Goal: Task Accomplishment & Management: Manage account settings

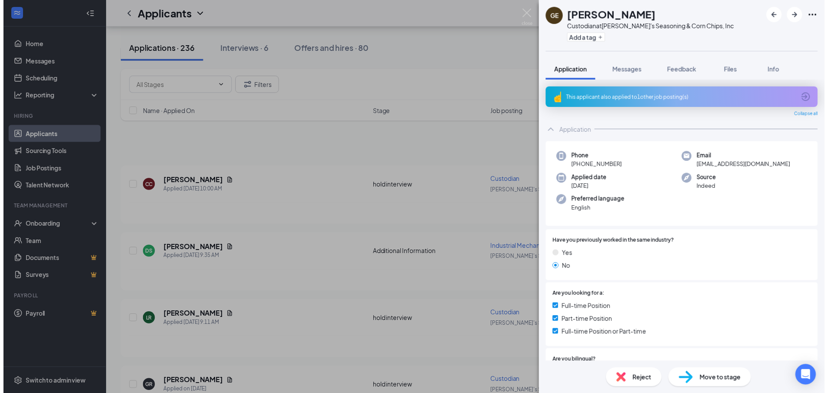
scroll to position [1869, 0]
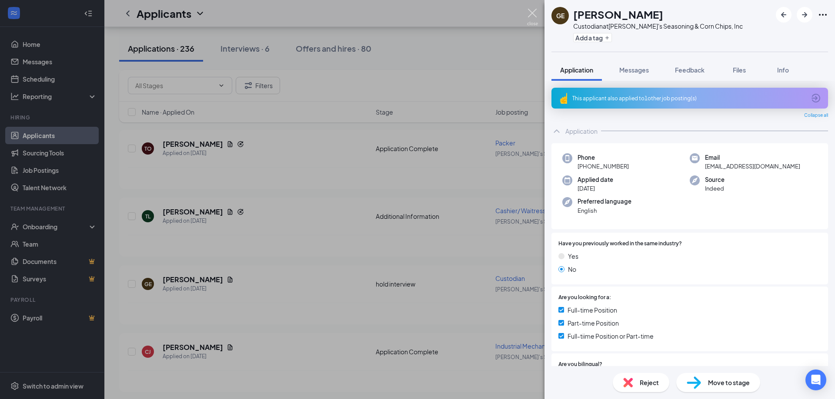
click at [536, 13] on img at bounding box center [532, 17] width 11 height 17
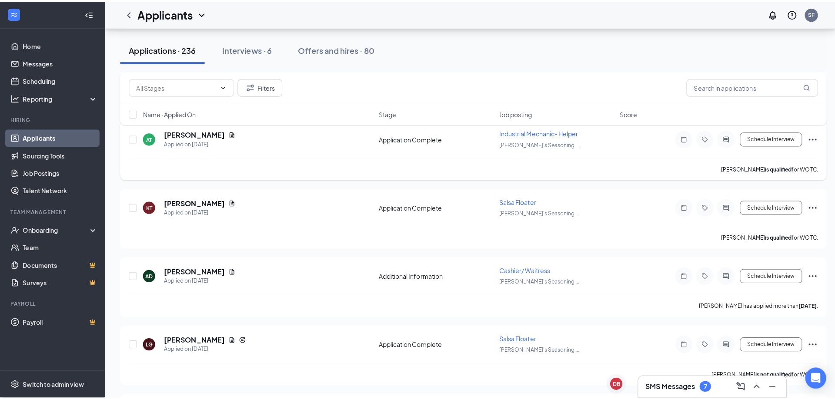
scroll to position [2173, 0]
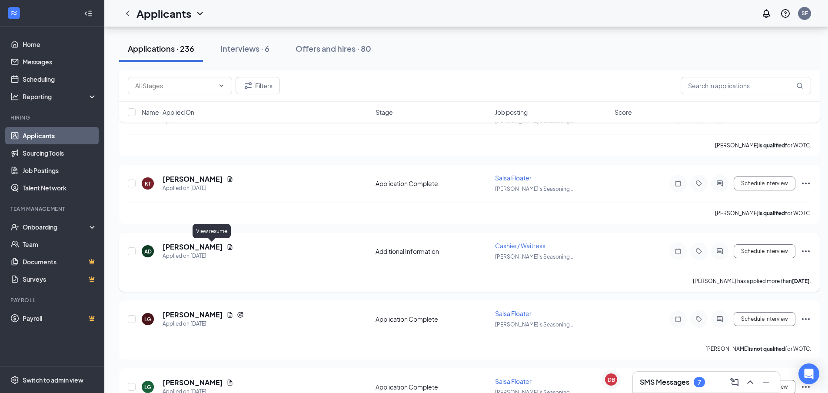
click at [226, 248] on icon "Document" at bounding box center [229, 246] width 7 height 7
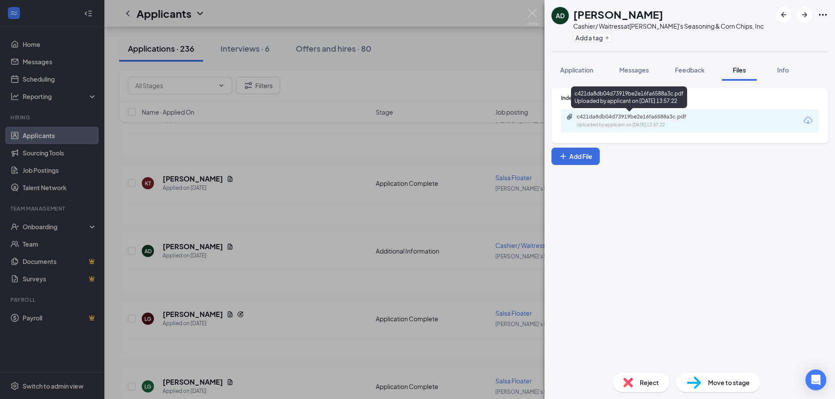
click at [600, 126] on div "Uploaded by applicant on [DATE] 13:57:22" at bounding box center [641, 125] width 130 height 7
click at [571, 70] on span "Application" at bounding box center [576, 70] width 33 height 8
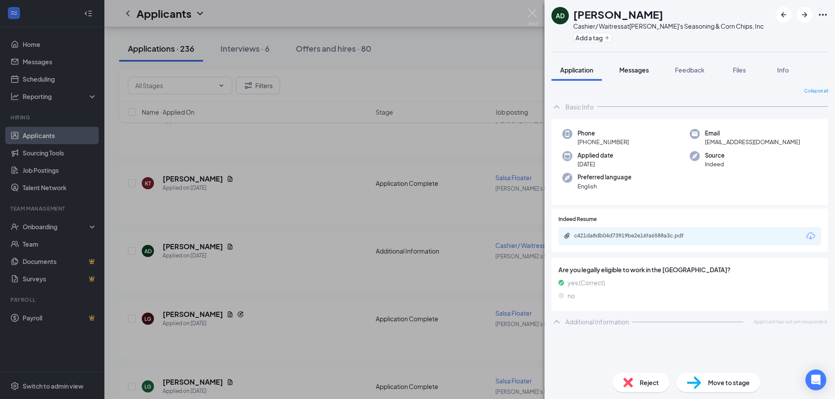
click at [629, 72] on span "Messages" at bounding box center [634, 70] width 30 height 8
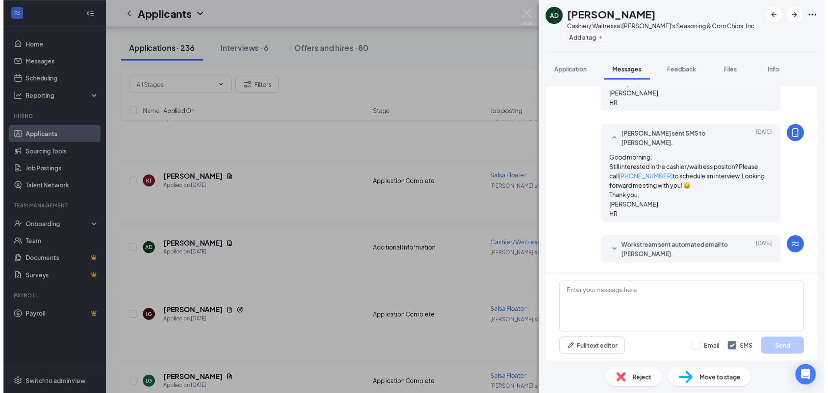
scroll to position [501, 0]
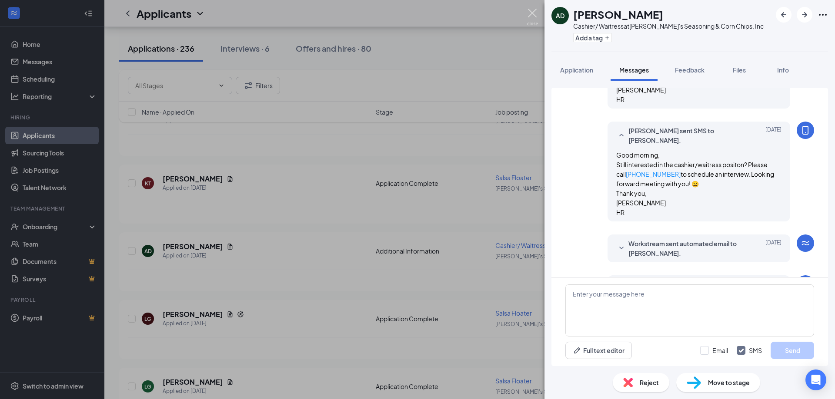
click at [531, 18] on img at bounding box center [532, 17] width 11 height 17
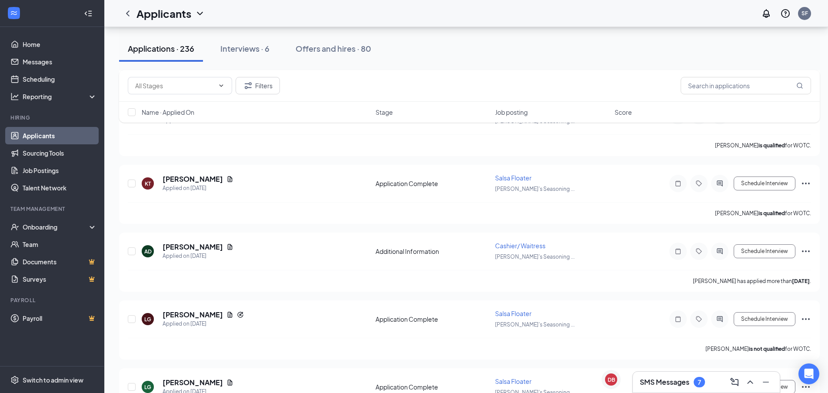
click at [679, 381] on h3 "SMS Messages" at bounding box center [665, 382] width 50 height 10
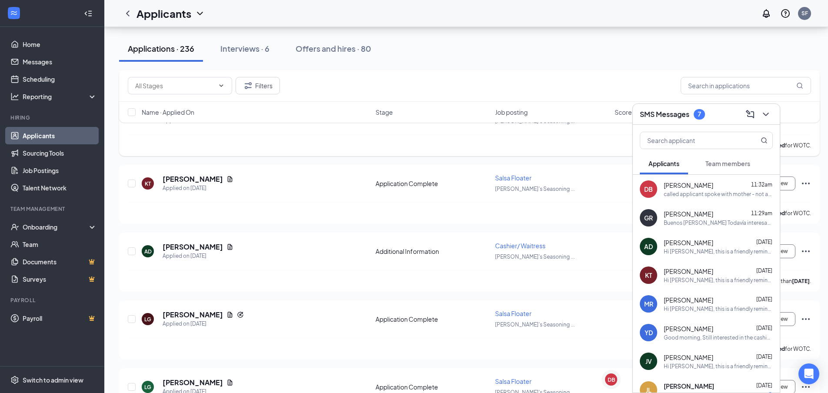
click at [580, 146] on div "[PERSON_NAME] is qualified for WOTC." at bounding box center [469, 145] width 683 height 22
click at [769, 114] on icon "ChevronDown" at bounding box center [766, 114] width 10 height 10
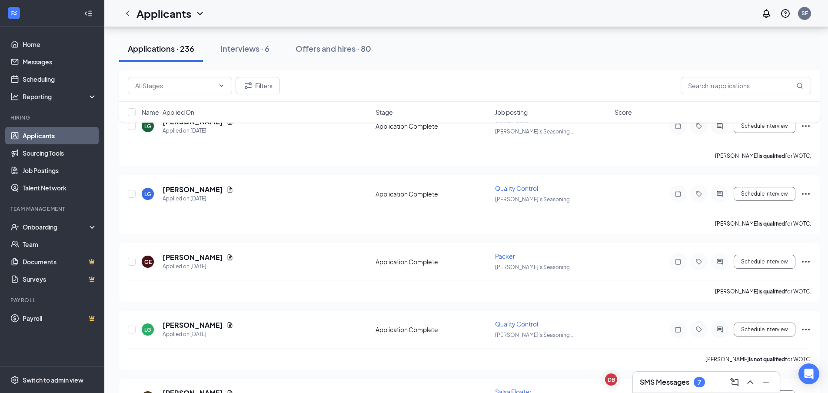
scroll to position [2478, 0]
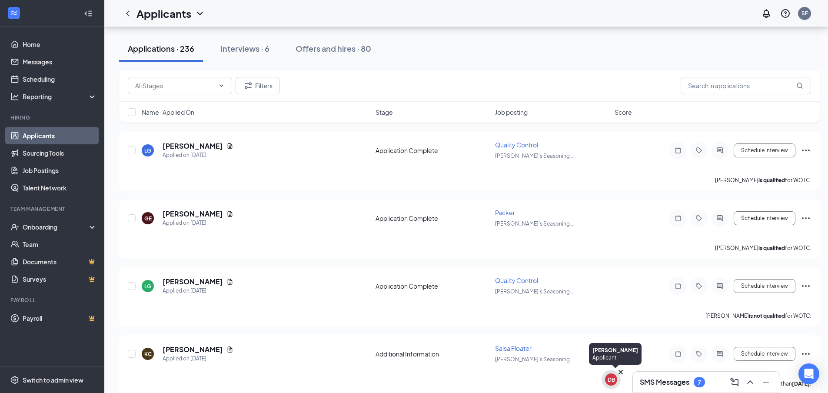
click at [610, 381] on div "DB" at bounding box center [611, 379] width 7 height 7
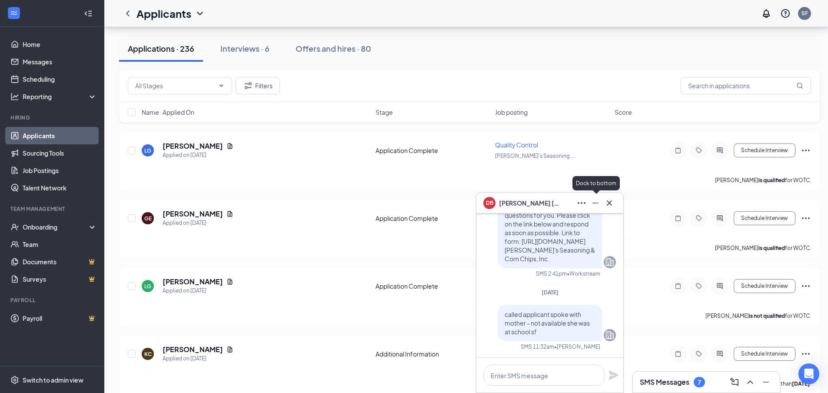
click at [593, 201] on icon "Minimize" at bounding box center [595, 203] width 10 height 10
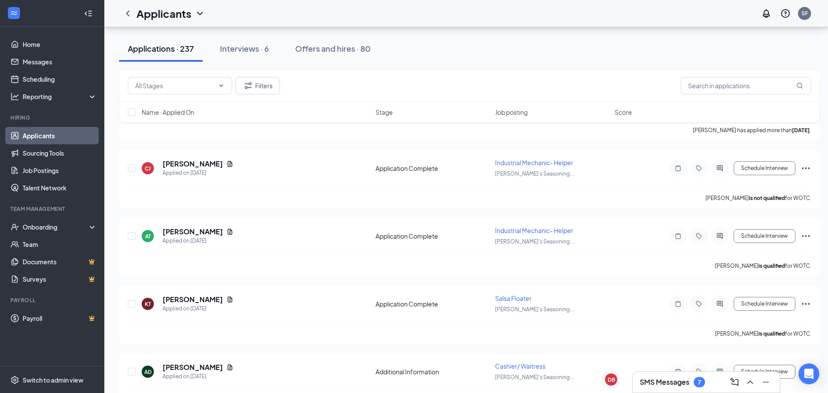
scroll to position [2043, 0]
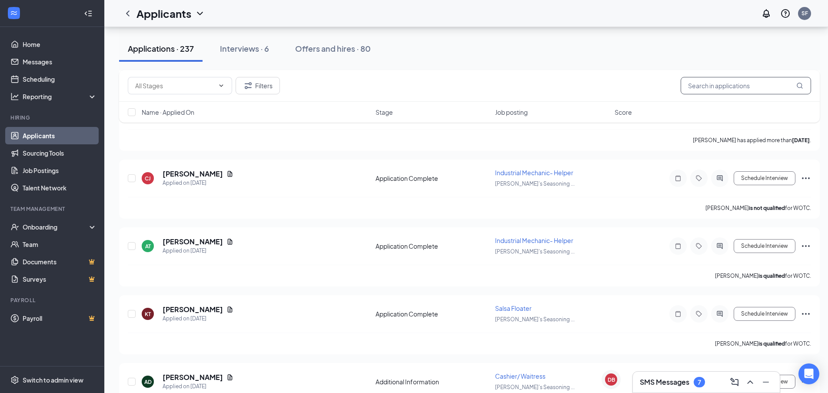
click at [714, 85] on input "text" at bounding box center [746, 85] width 130 height 17
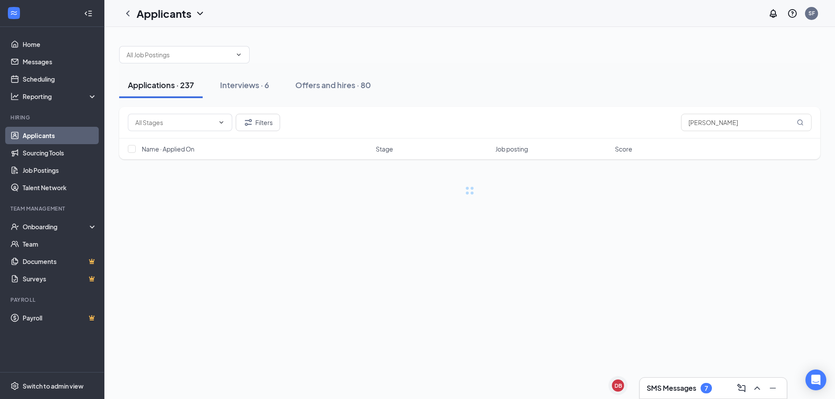
click at [29, 135] on link "Applicants" at bounding box center [60, 135] width 74 height 17
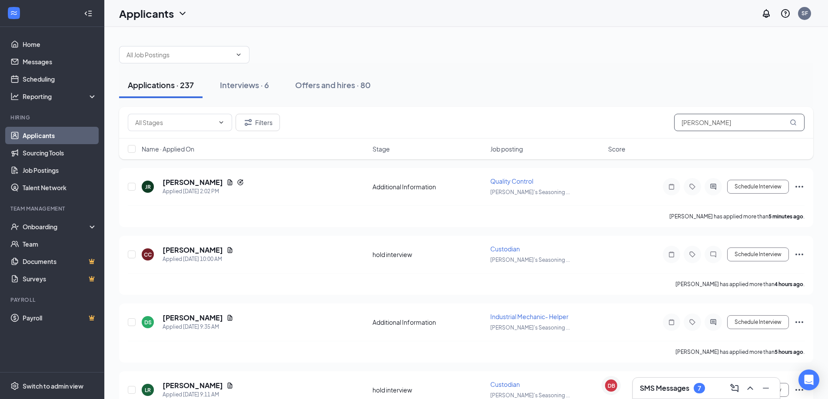
drag, startPoint x: 708, startPoint y: 125, endPoint x: 658, endPoint y: 126, distance: 49.6
click at [658, 126] on div "Filters [PERSON_NAME]" at bounding box center [466, 122] width 677 height 17
type input "[PERSON_NAME]"
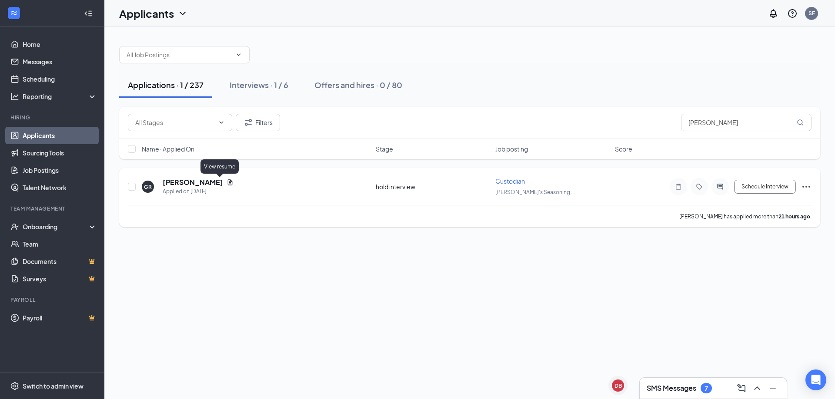
click at [226, 180] on icon "Document" at bounding box center [229, 182] width 7 height 7
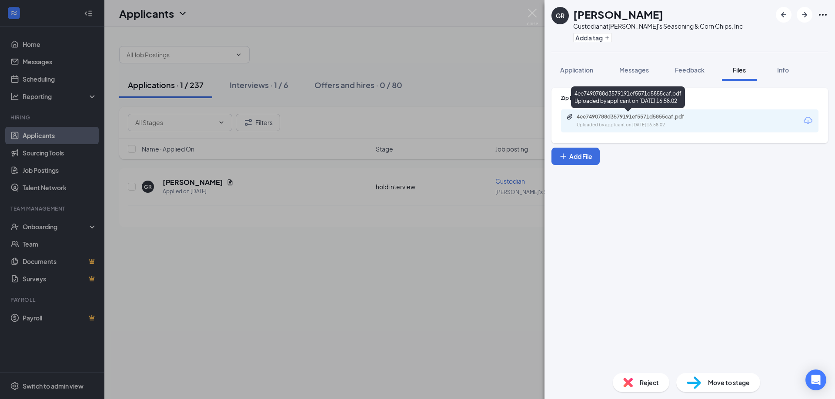
click at [625, 120] on div "4ee7490788d3579191ef5571d5855caf.pdf" at bounding box center [637, 116] width 122 height 7
